Goal: Task Accomplishment & Management: Use online tool/utility

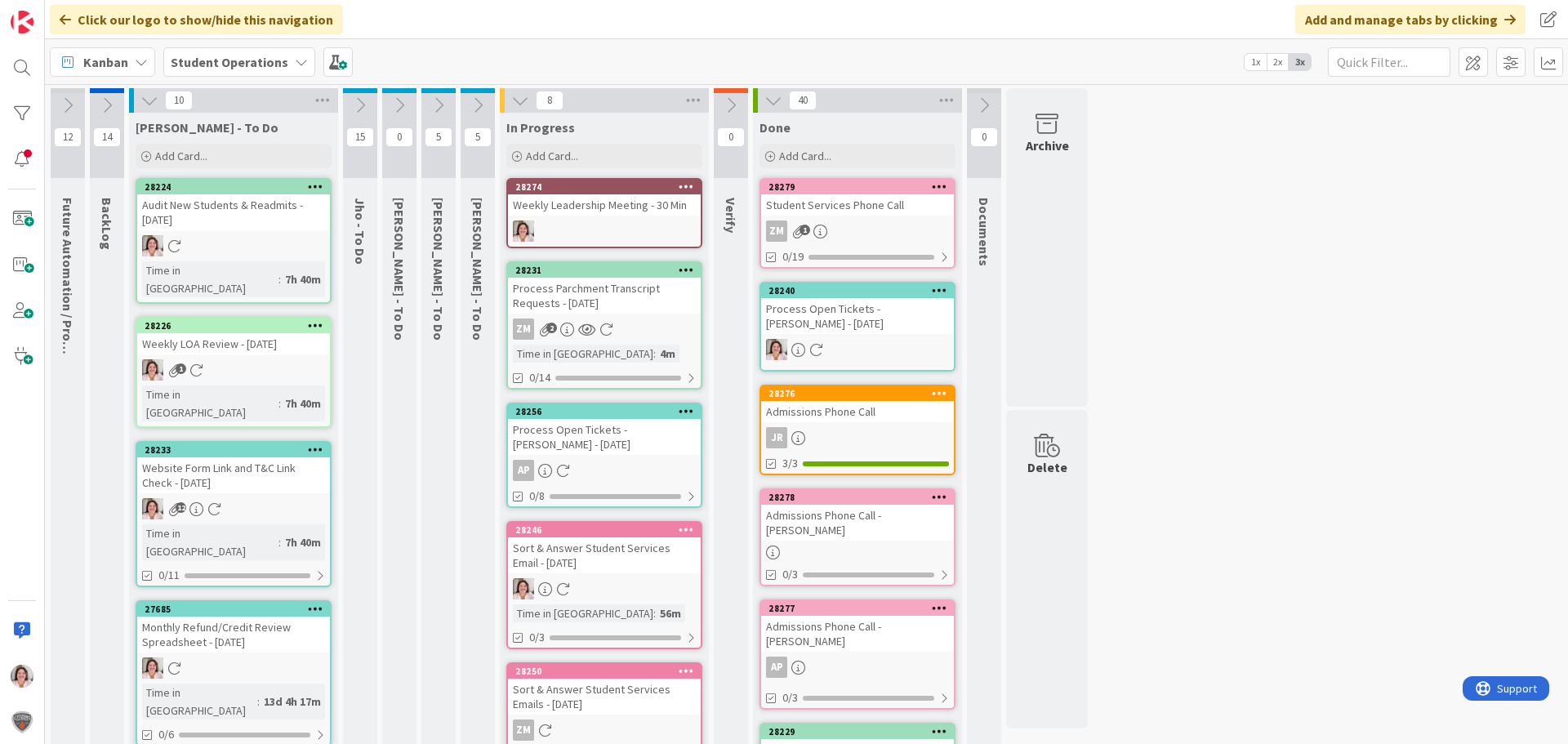
click at [601, 215] on div "Weekly Leadership Meeting - 30 Min" at bounding box center [604, 205] width 193 height 21
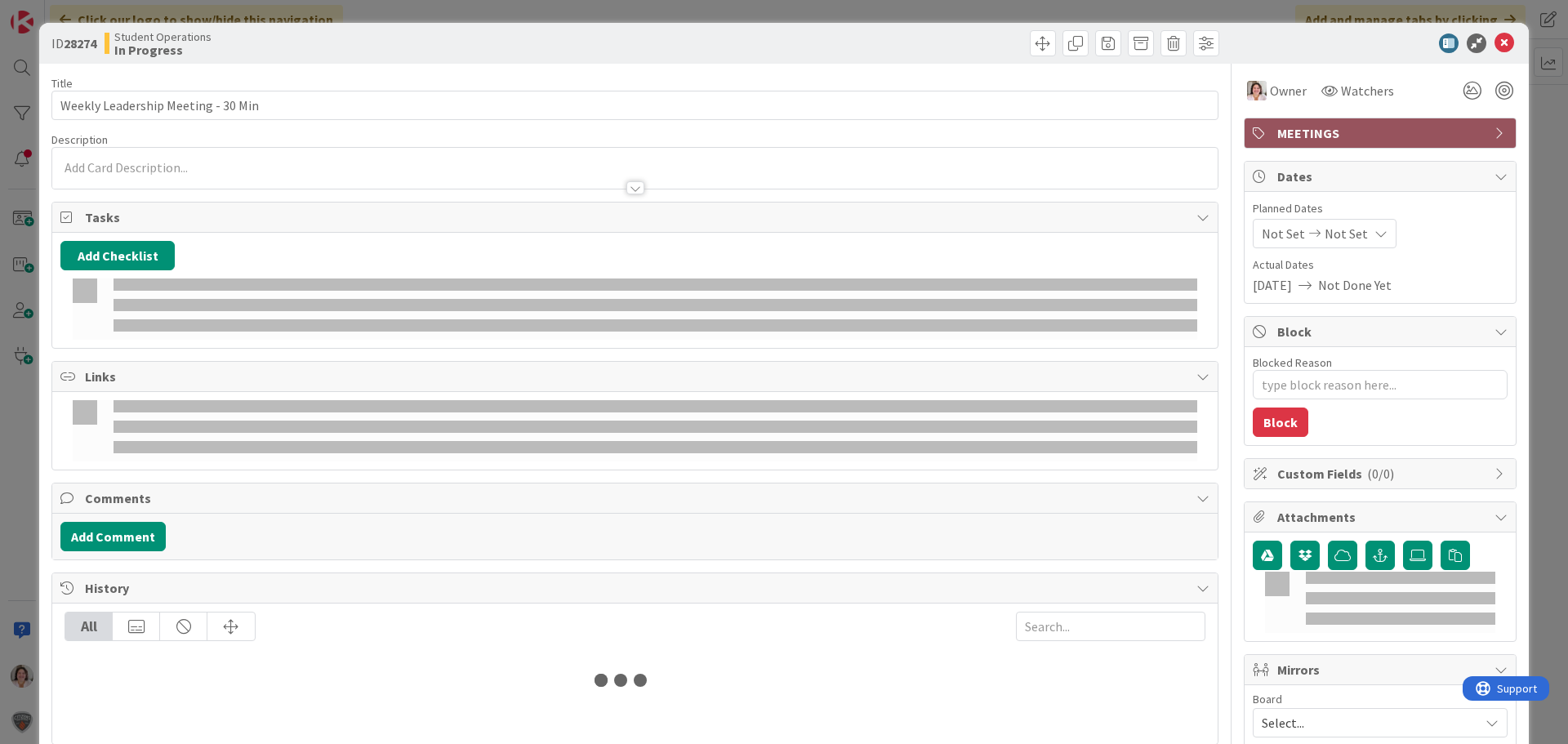
type textarea "x"
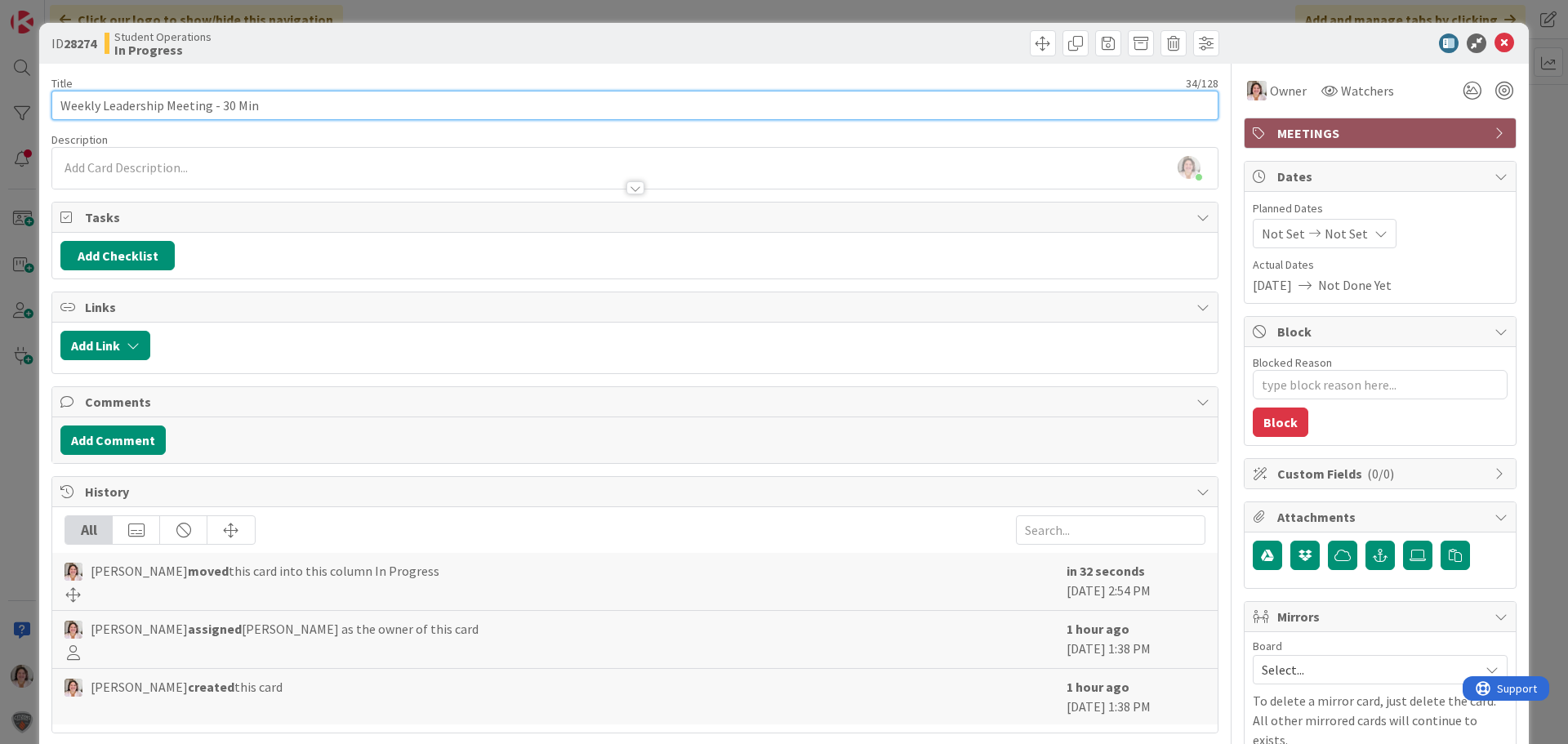
click at [223, 104] on input "Weekly Leadership Meeting - 30 Min" at bounding box center [635, 105] width 1167 height 29
type input "Weekly Leadership Meeting - 50 Min"
type textarea "x"
type input "Weekly Leadership Meeting - 50 Min"
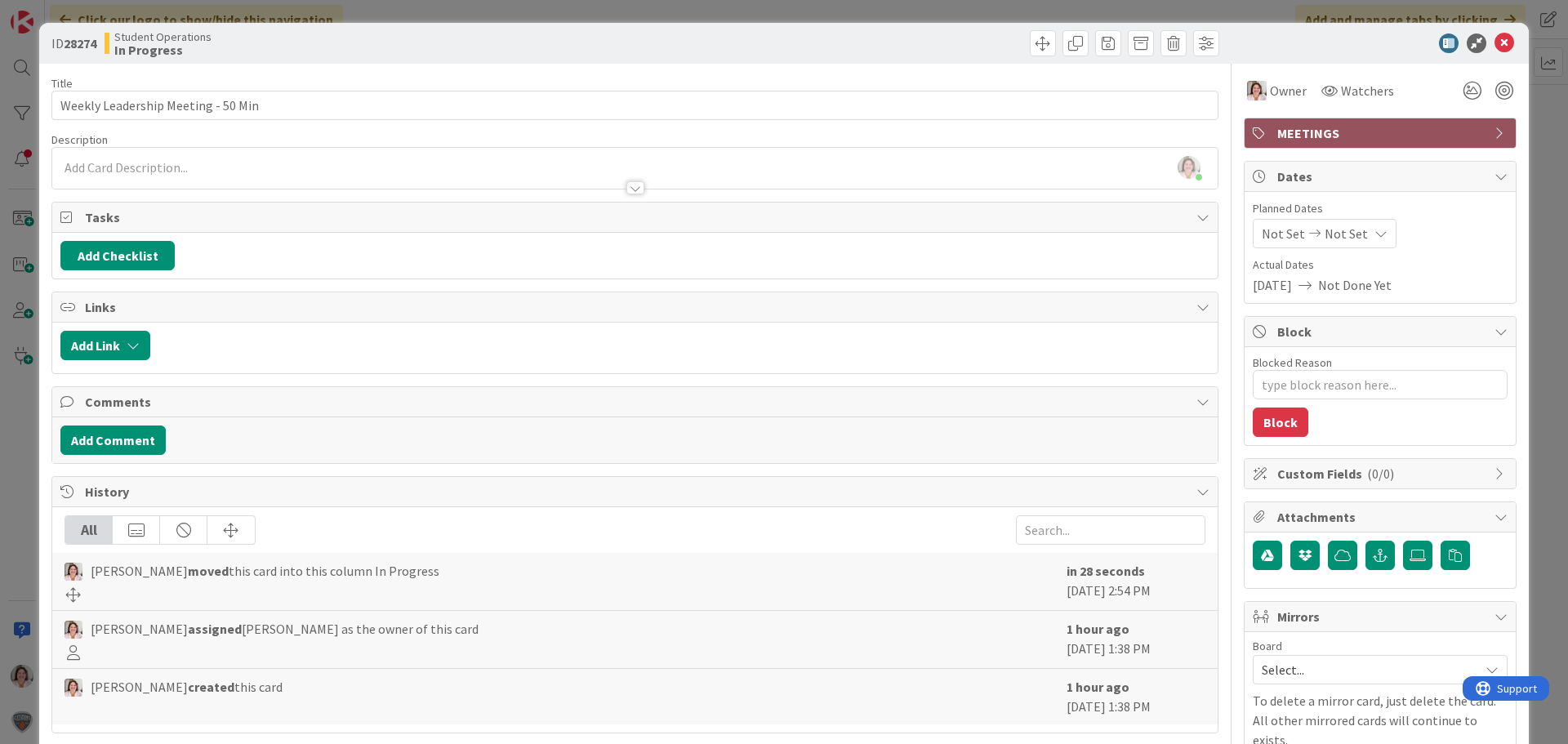
click at [1504, 29] on div "ID 28274 Student Operations In Progress" at bounding box center [784, 43] width 1490 height 41
click at [1497, 44] on icon at bounding box center [1505, 43] width 20 height 20
